Goal: Find specific page/section: Find specific page/section

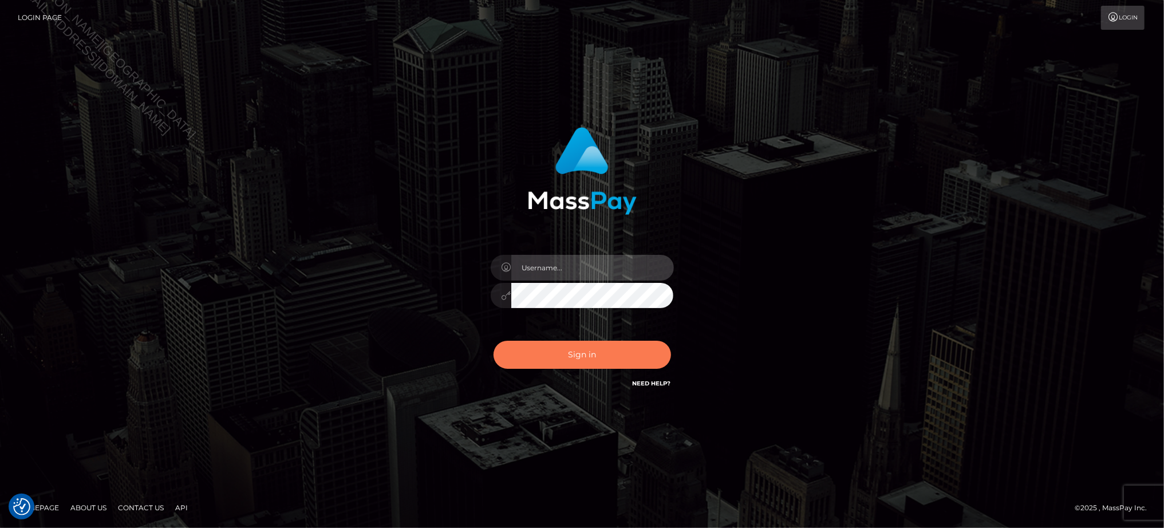
type input "Jiecel"
click at [587, 355] on button "Sign in" at bounding box center [581, 355] width 177 height 28
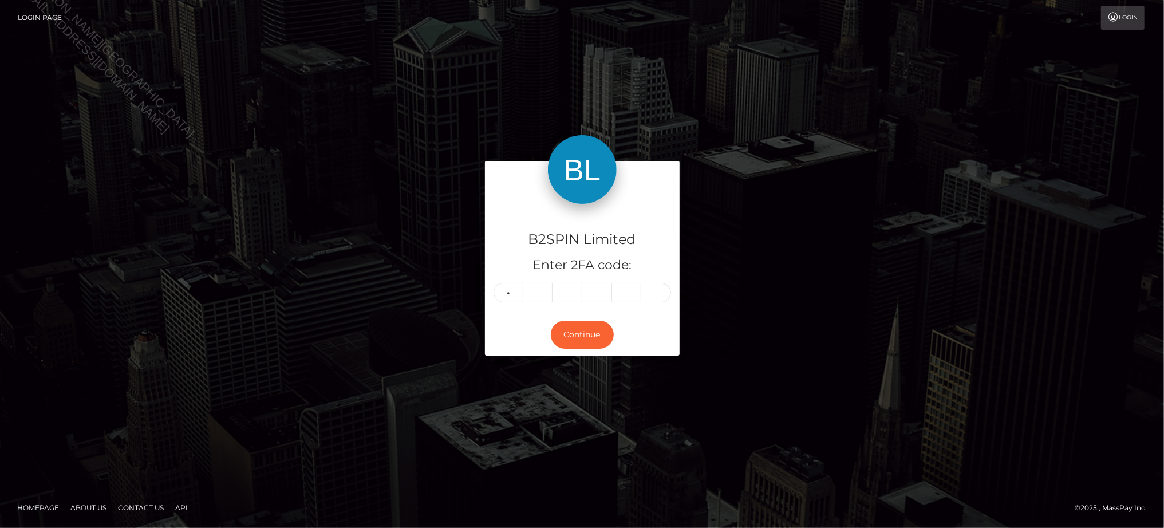
type input "9"
type input "5"
type input "8"
type input "3"
type input "0"
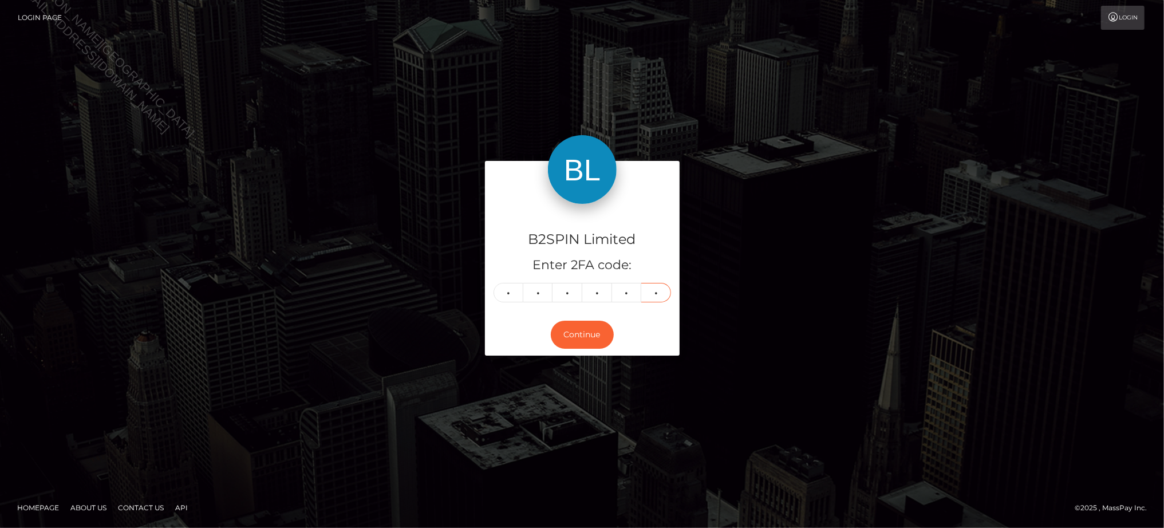
type input "2"
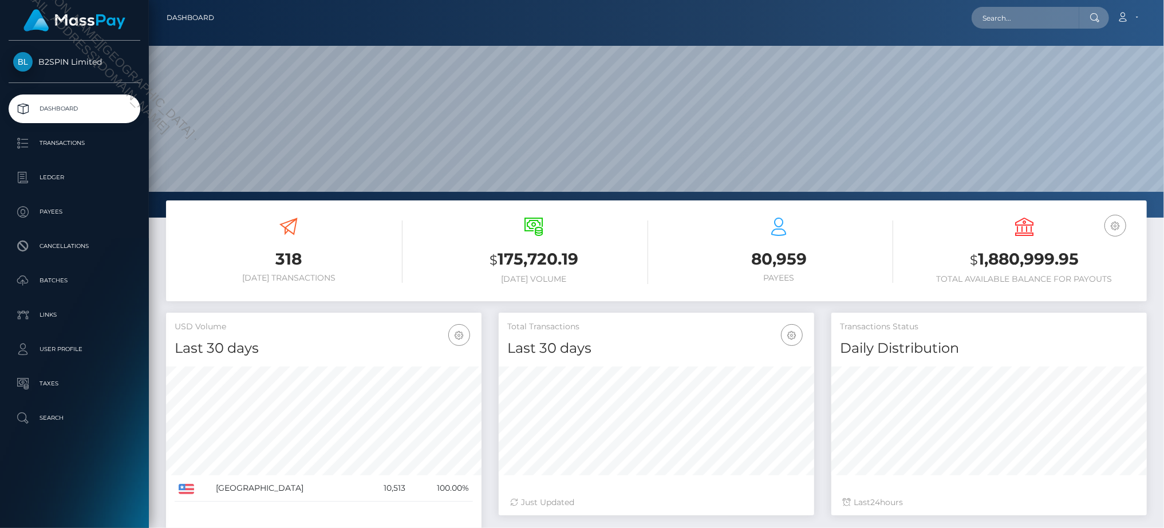
scroll to position [203, 316]
click at [1014, 15] on input "text" at bounding box center [1025, 18] width 108 height 22
paste input "33a86e09-9595-4d0a-84ab-52759038482e"
click at [1015, 12] on input "33a86e09-9595-4d0a-84ab-52759038482e" at bounding box center [1025, 18] width 108 height 22
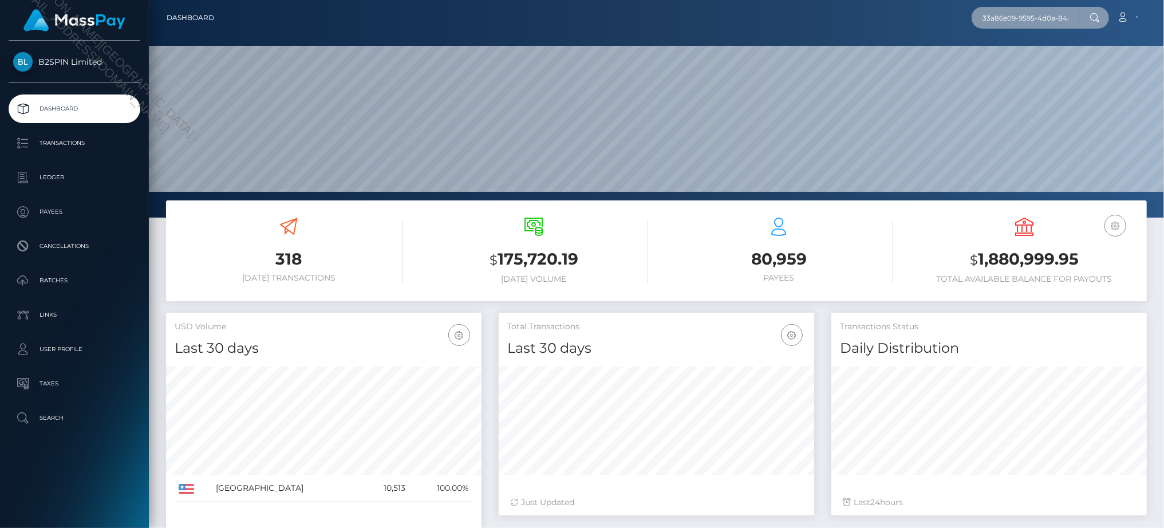
click at [1015, 12] on input "33a86e09-9595-4d0a-84ab-52759038482e" at bounding box center [1025, 18] width 108 height 22
paste input "787901589"
type input "787901589"
click at [1012, 64] on link "CARLOS TORRES MORENO" at bounding box center [1017, 59] width 92 height 21
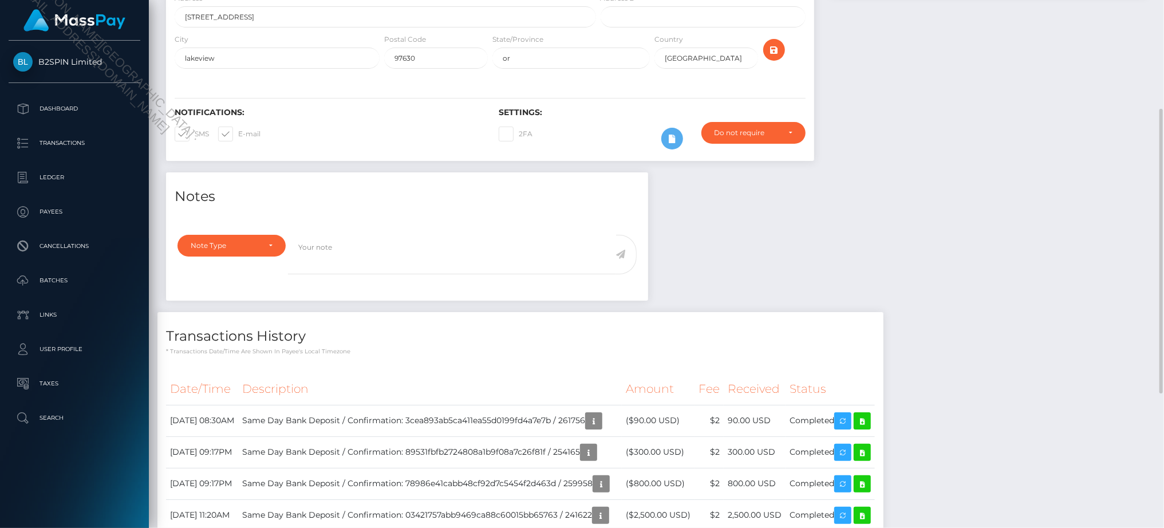
scroll to position [137, 316]
